Goal: Transaction & Acquisition: Purchase product/service

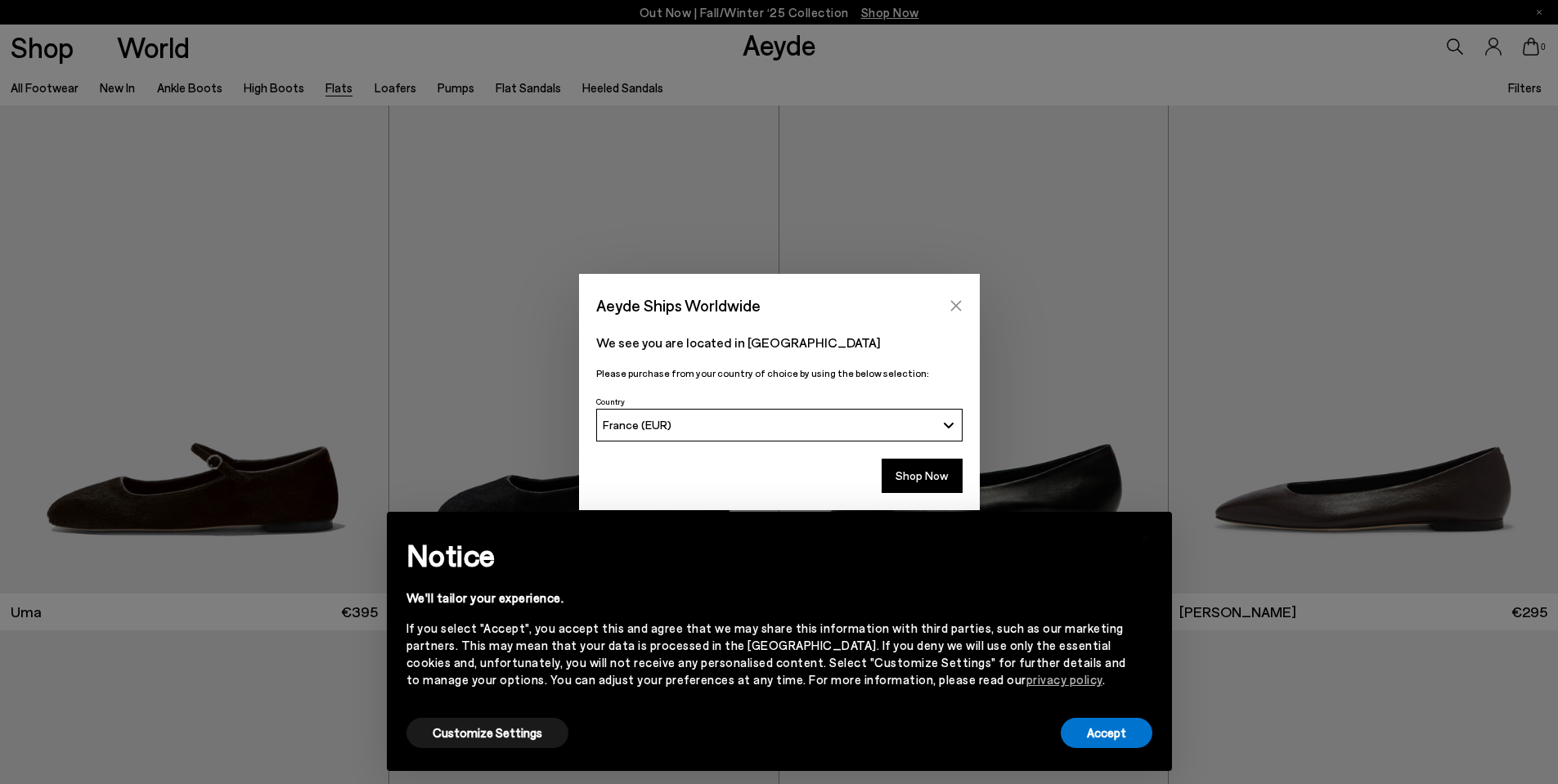
click at [959, 304] on icon "Close" at bounding box center [956, 306] width 13 height 13
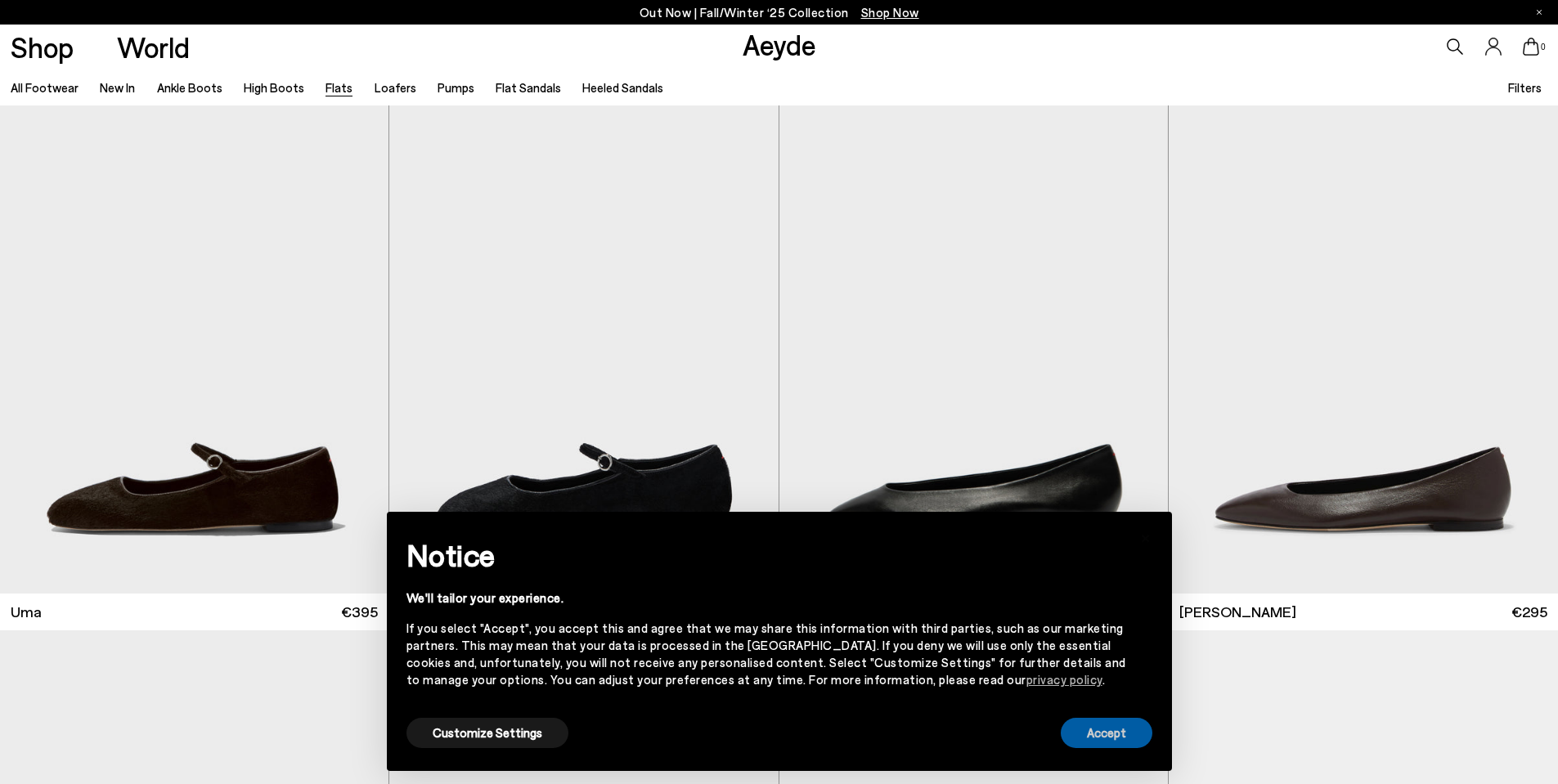
click at [1096, 737] on button "Accept" at bounding box center [1107, 732] width 91 height 30
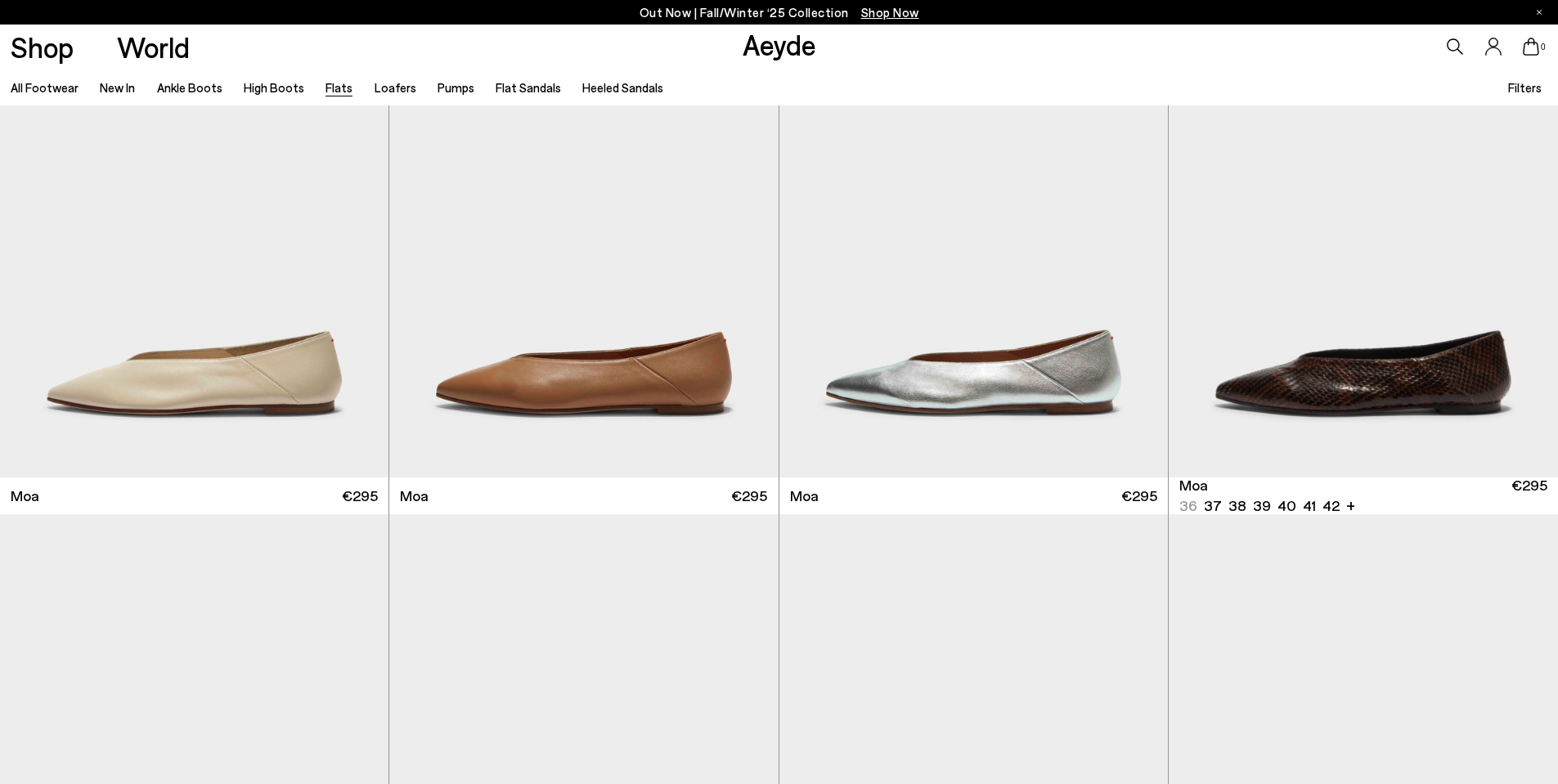
scroll to position [3842, 0]
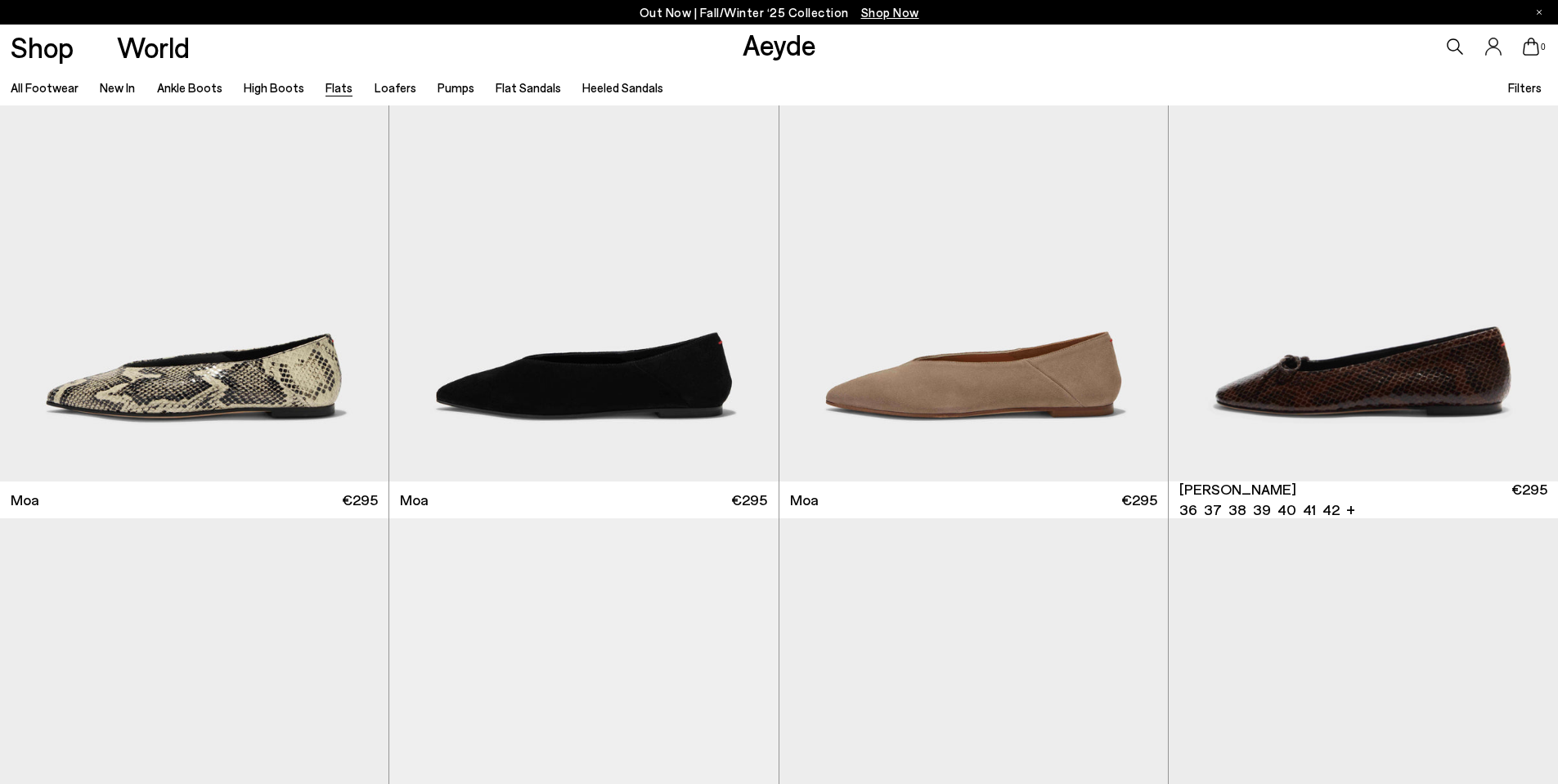
scroll to position [4659, 0]
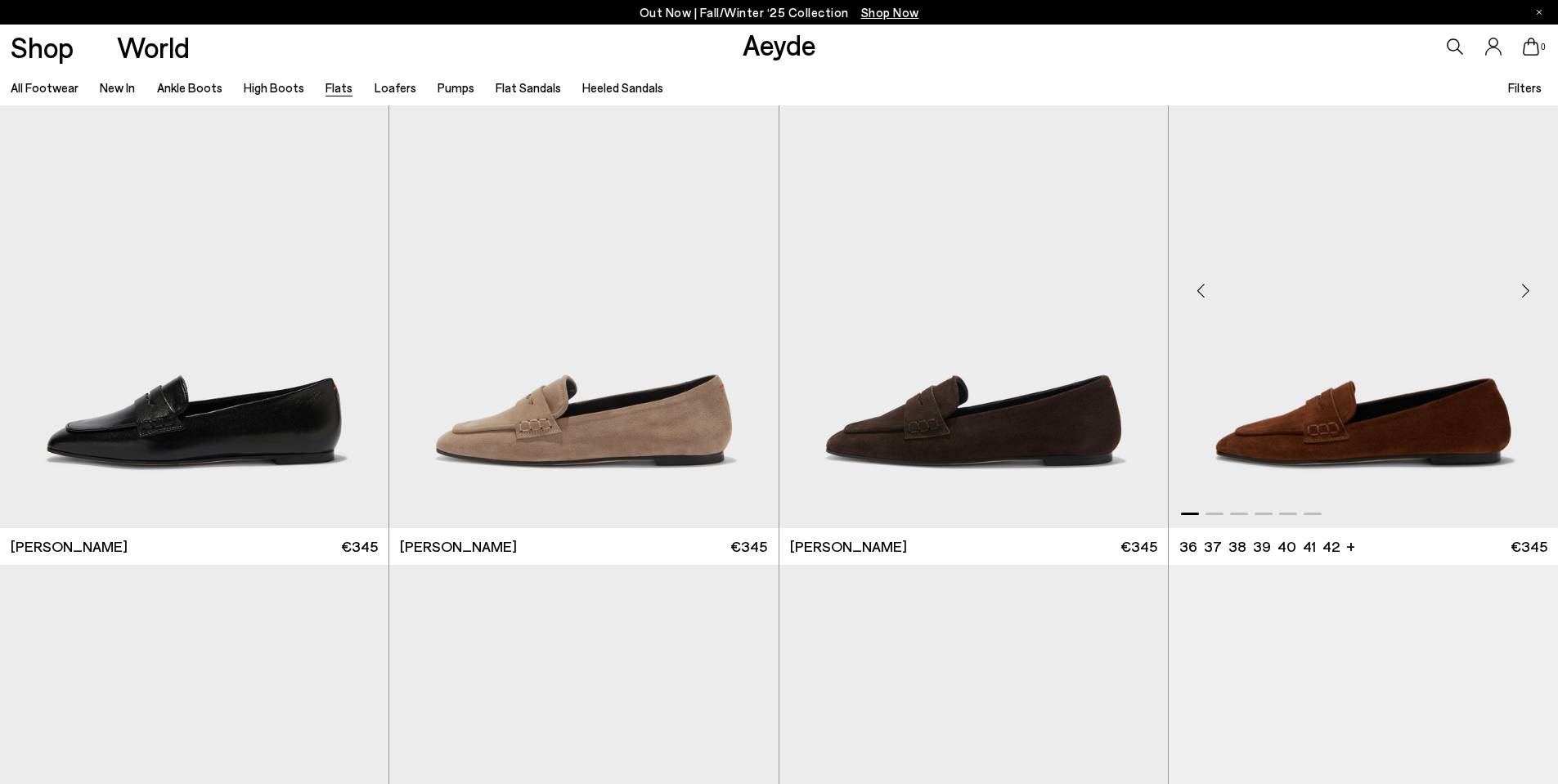
scroll to position [7521, 0]
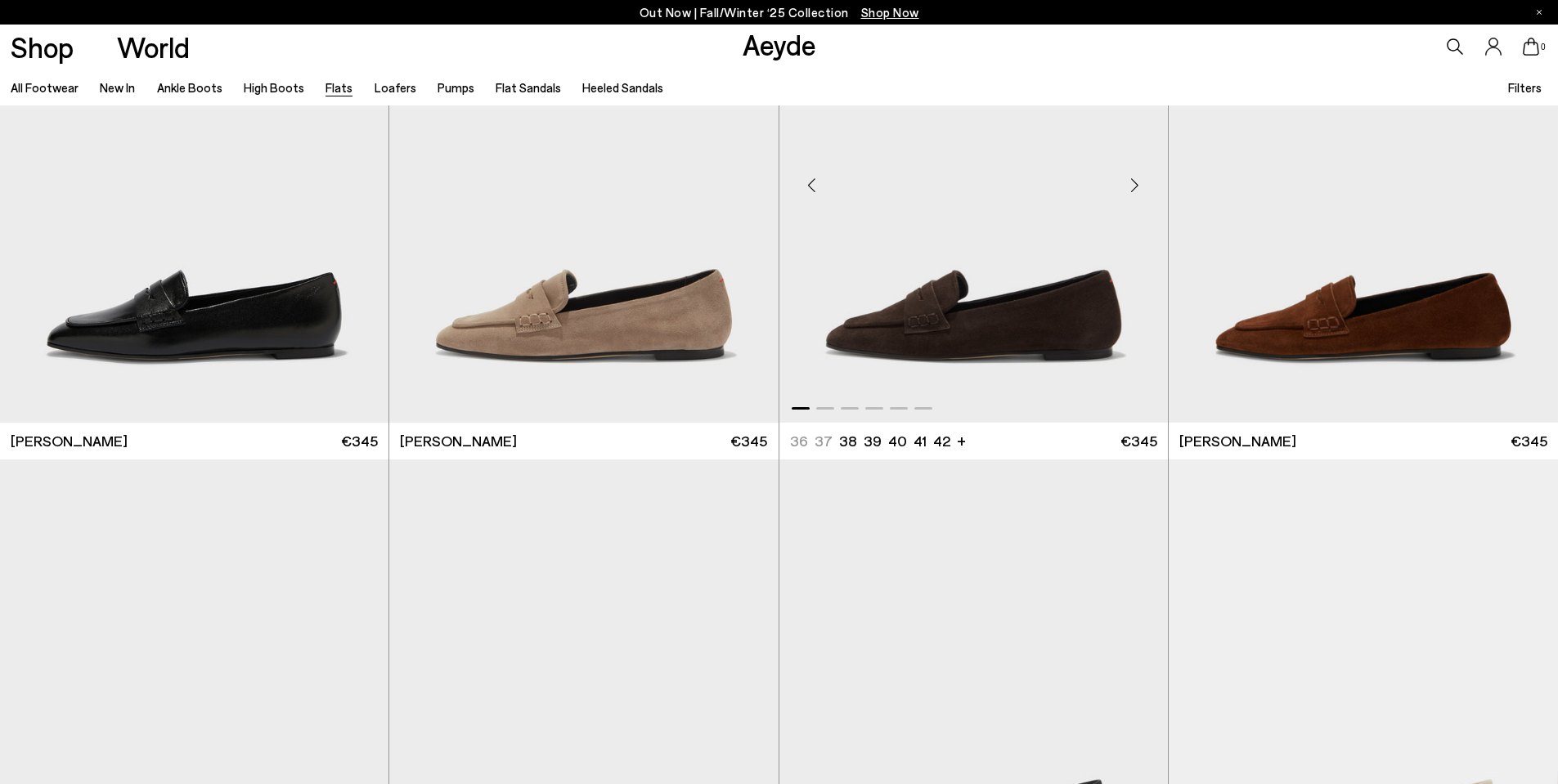
click at [1018, 325] on img "1 / 6" at bounding box center [974, 177] width 388 height 488
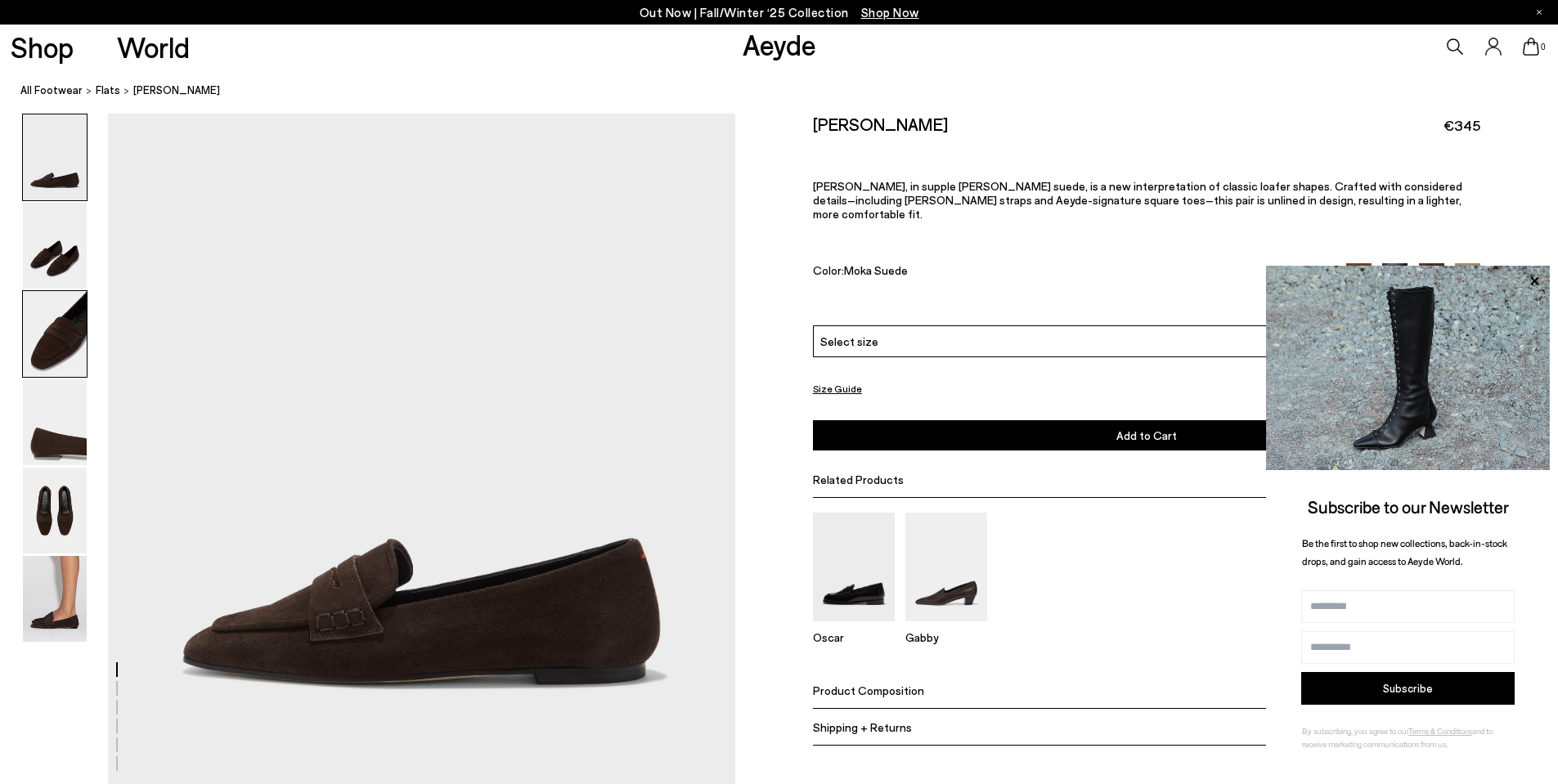
click at [51, 339] on img at bounding box center [55, 334] width 64 height 86
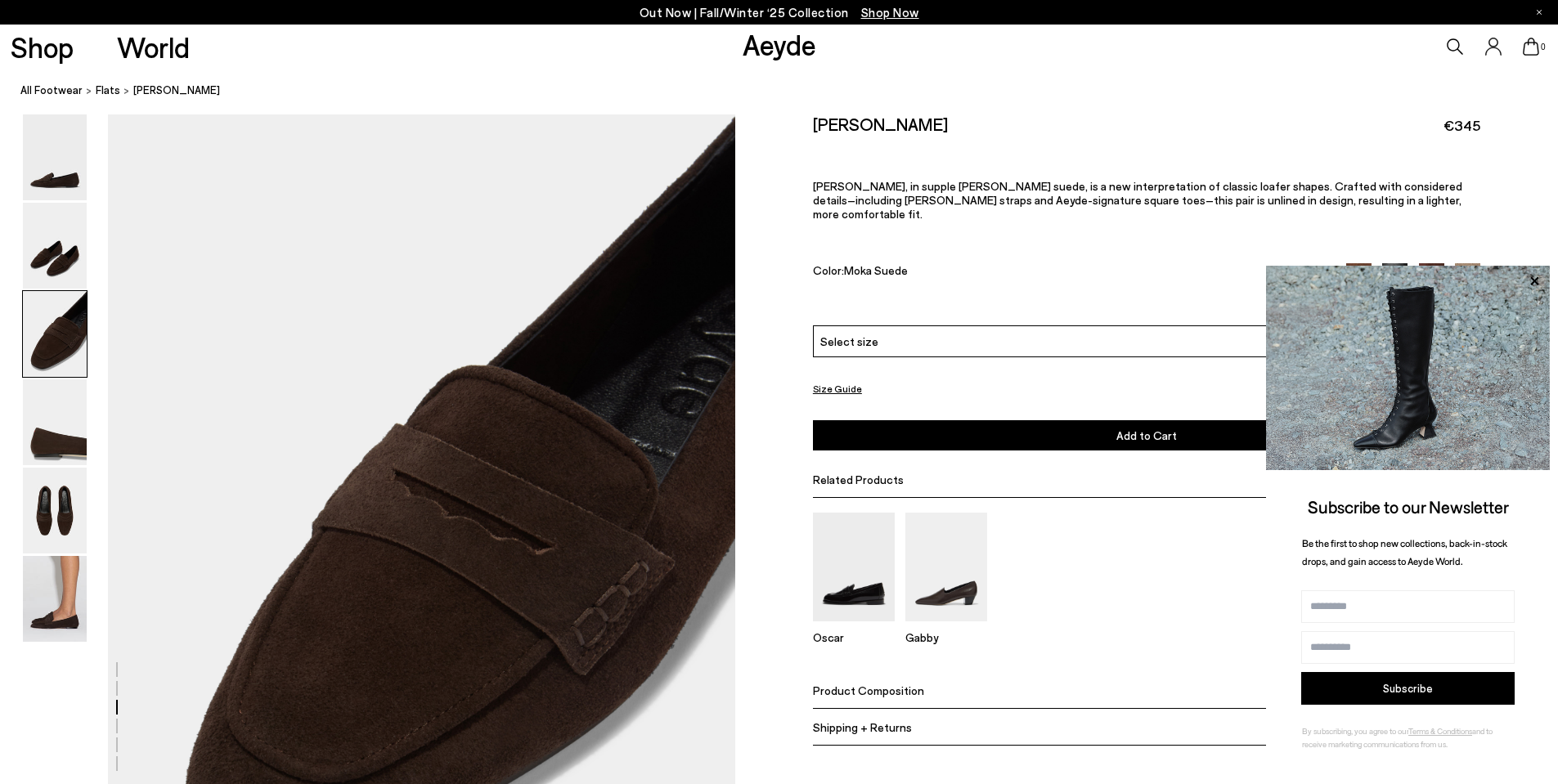
scroll to position [1512, 0]
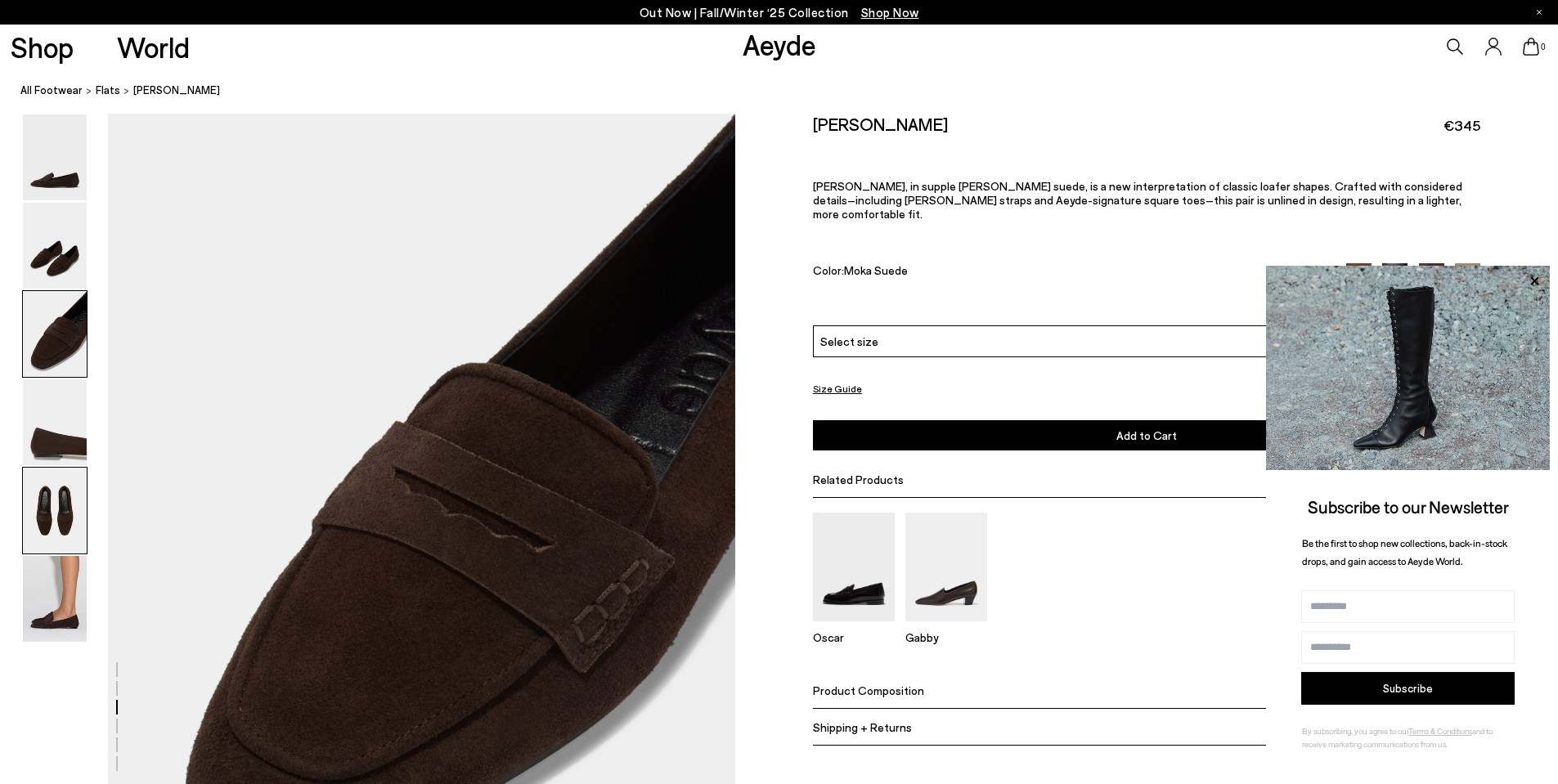
click at [48, 512] on img at bounding box center [55, 510] width 64 height 86
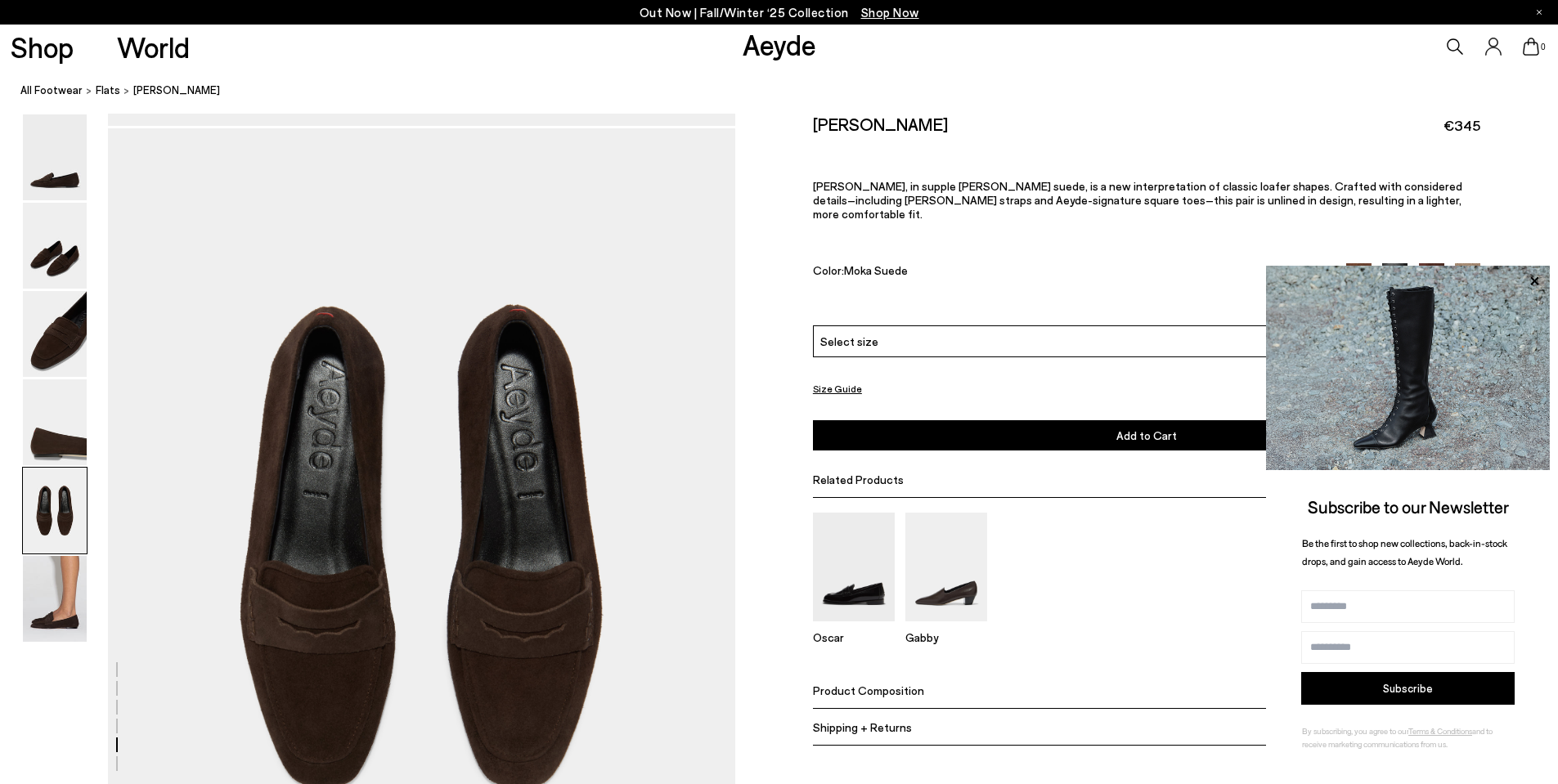
scroll to position [3188, 0]
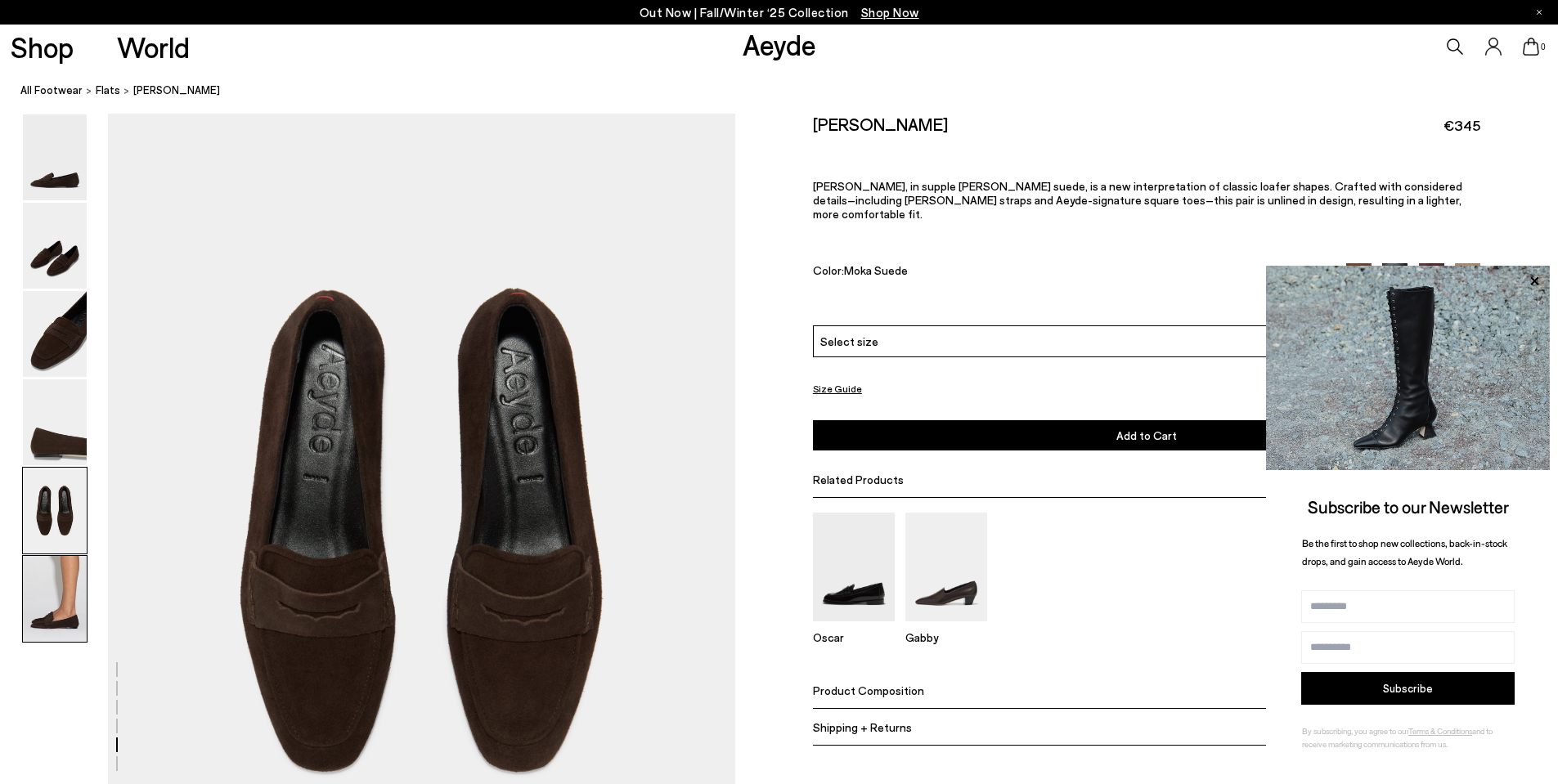
click at [69, 610] on img at bounding box center [55, 599] width 64 height 86
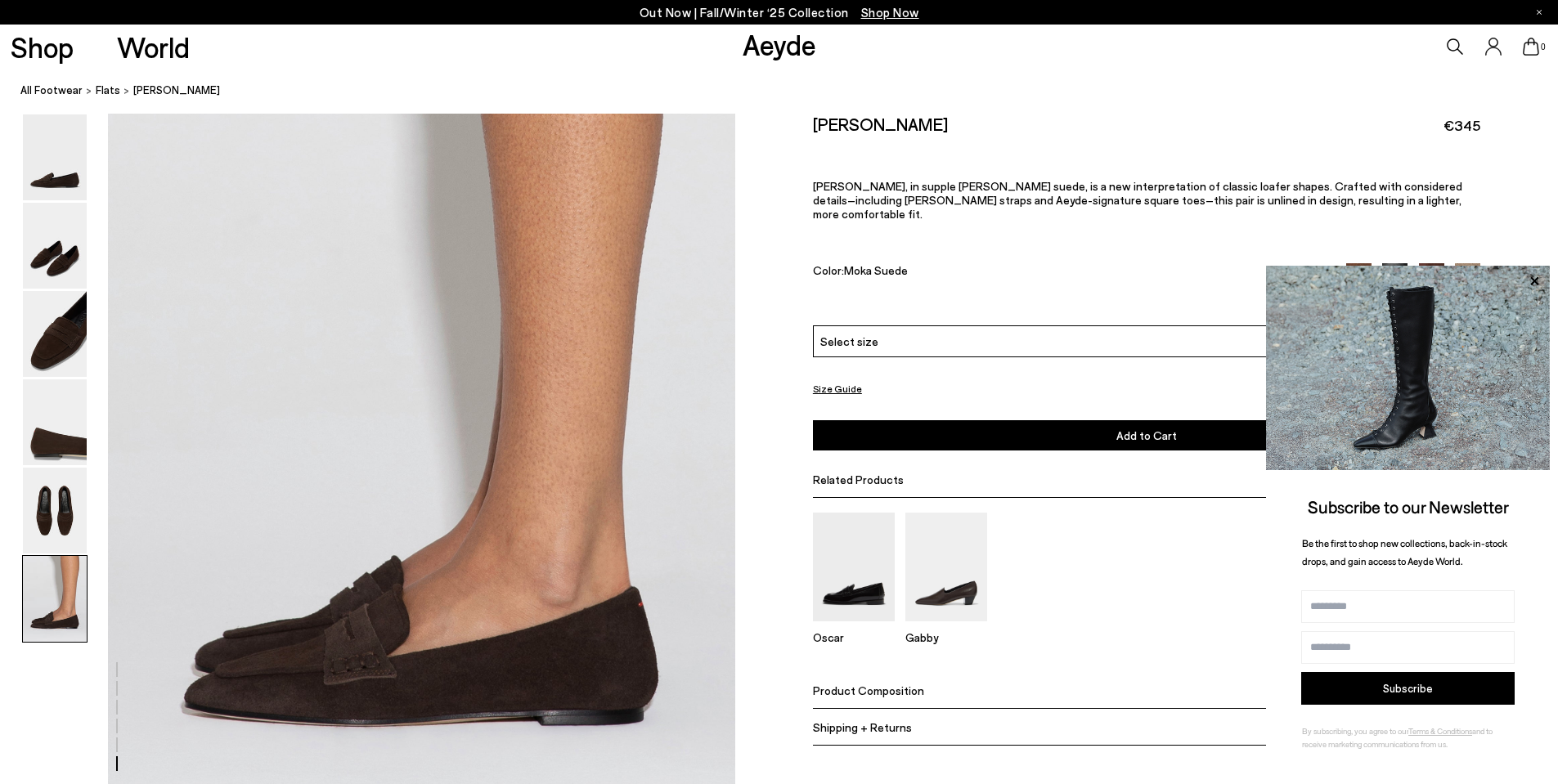
scroll to position [4139, 0]
